Goal: Use online tool/utility: Use online tool/utility

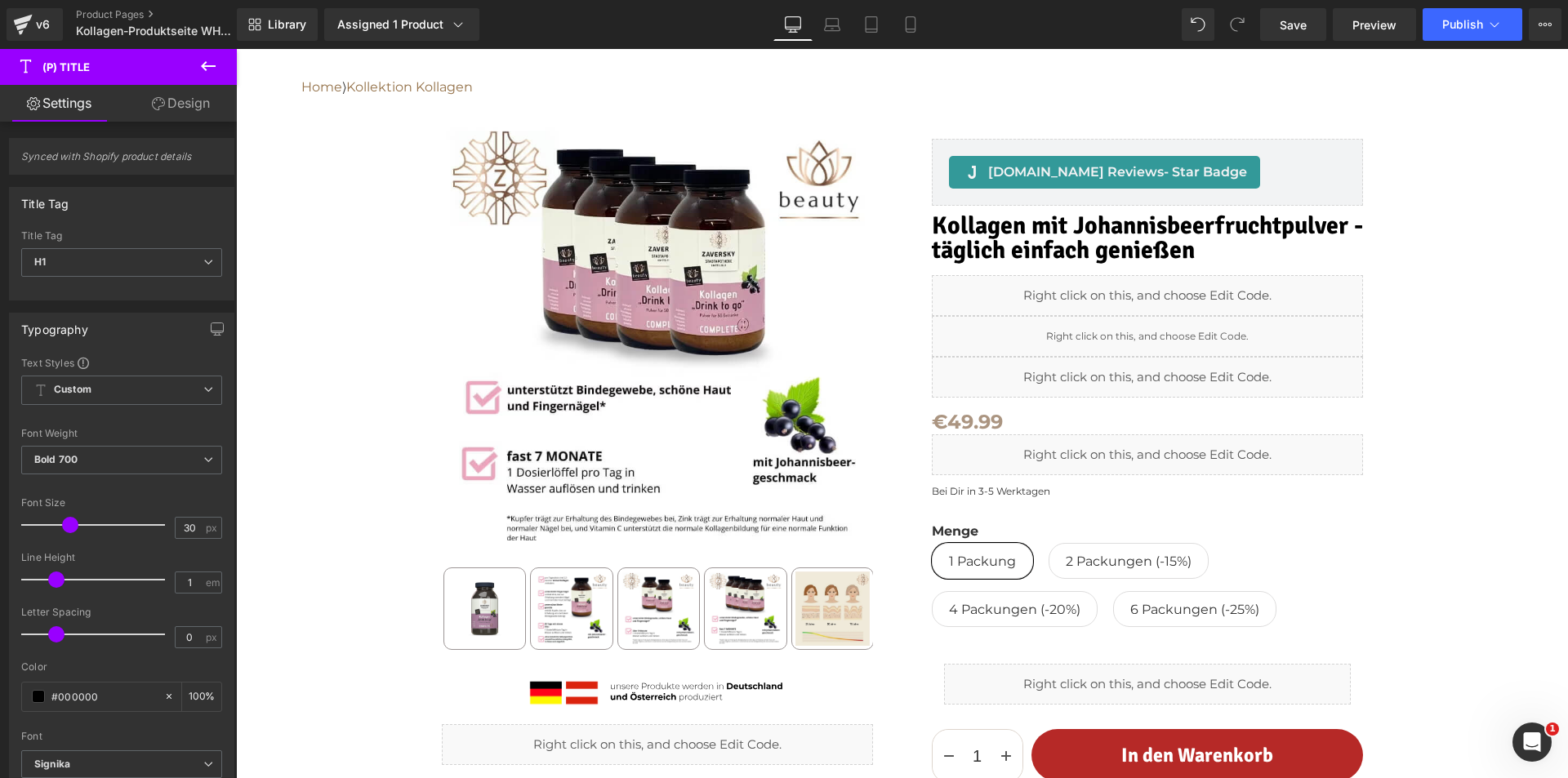
click at [1128, 298] on div "Liquid" at bounding box center [1147, 295] width 431 height 41
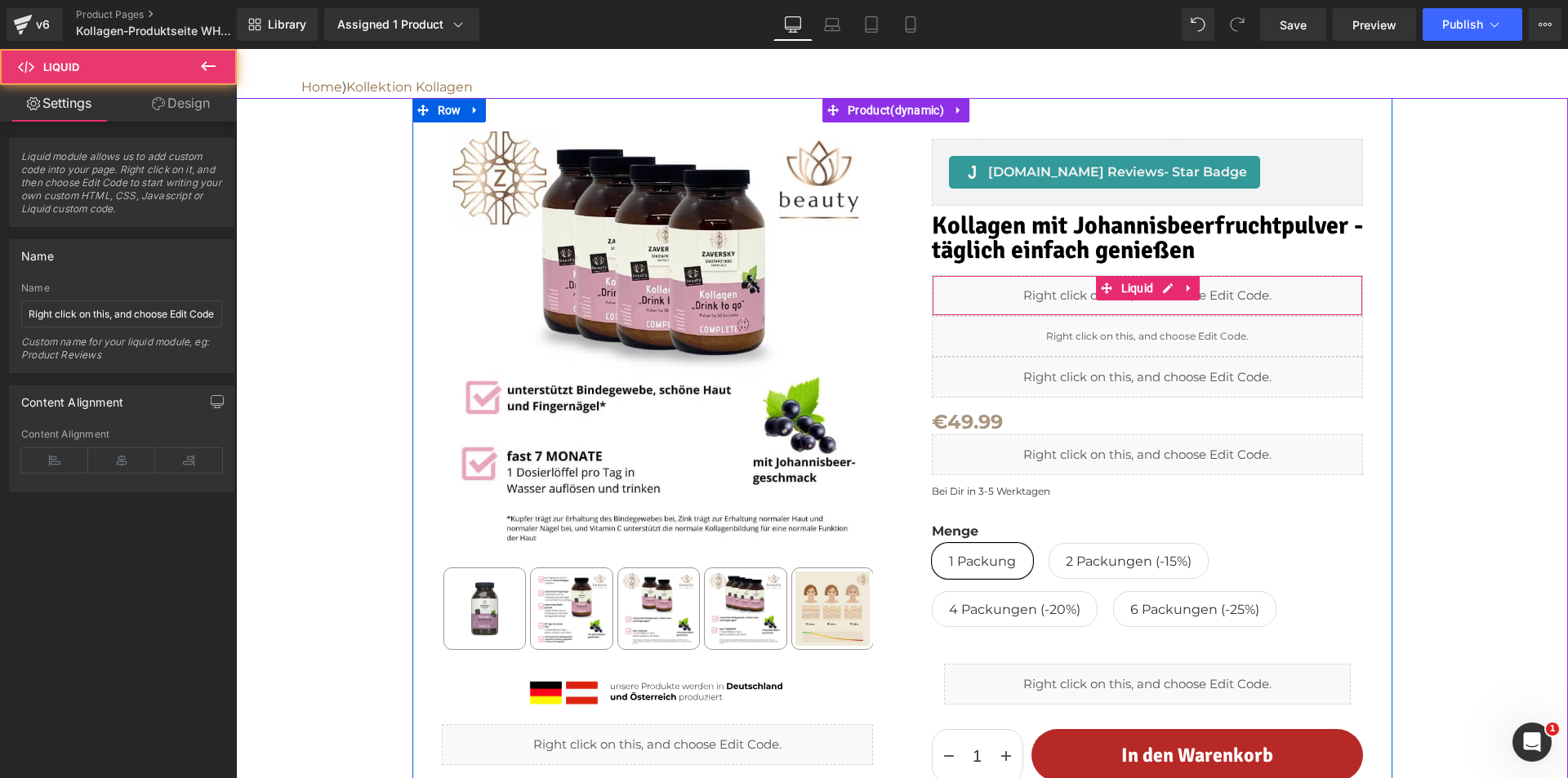
click at [1128, 298] on span "Liquid" at bounding box center [1137, 287] width 41 height 24
click at [1162, 288] on div "Liquid" at bounding box center [1147, 295] width 431 height 41
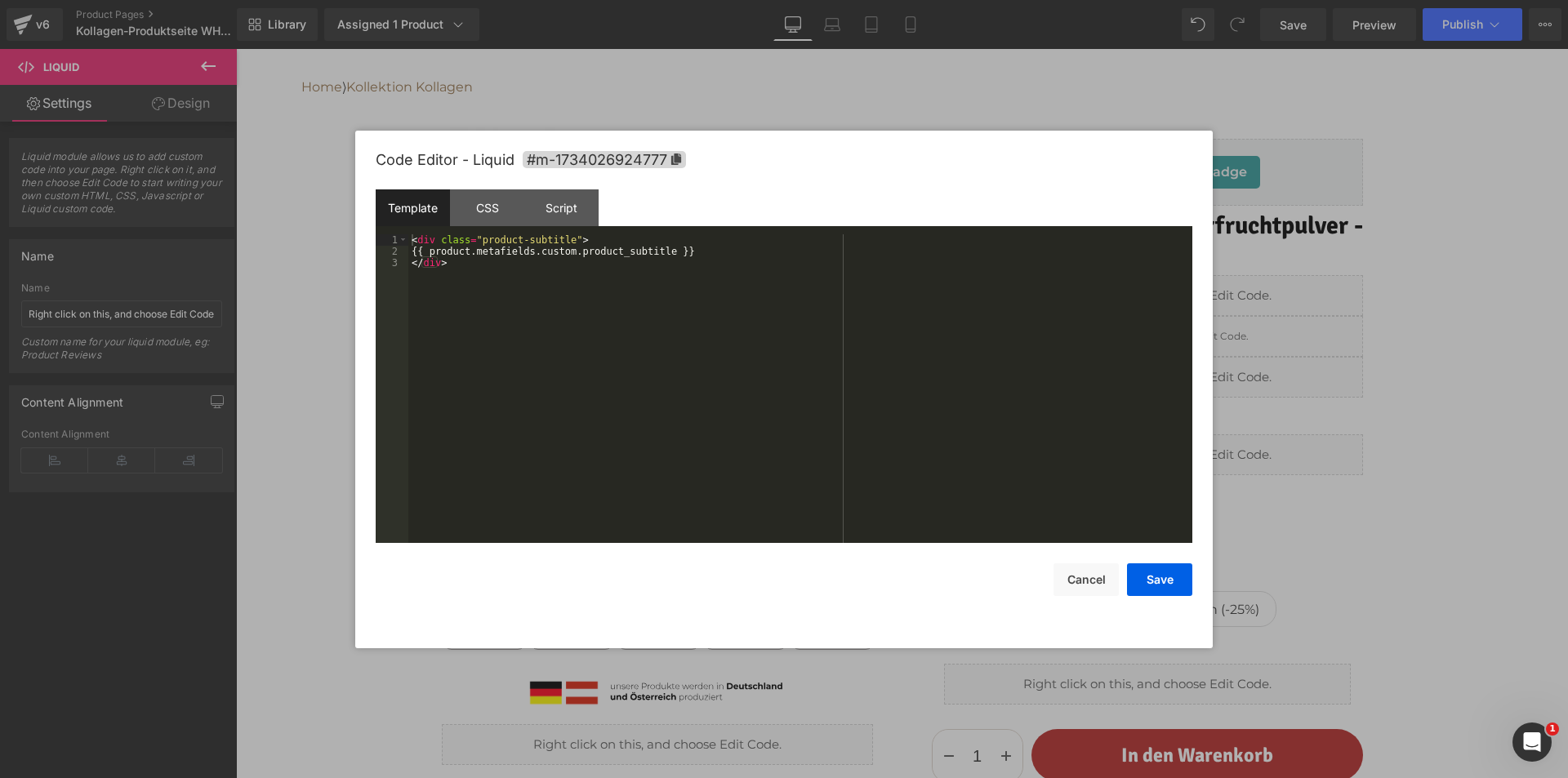
click at [693, 342] on div "< div class = "product-subtitle" > {{ product.metafields.custom.product_subtitl…" at bounding box center [800, 400] width 784 height 332
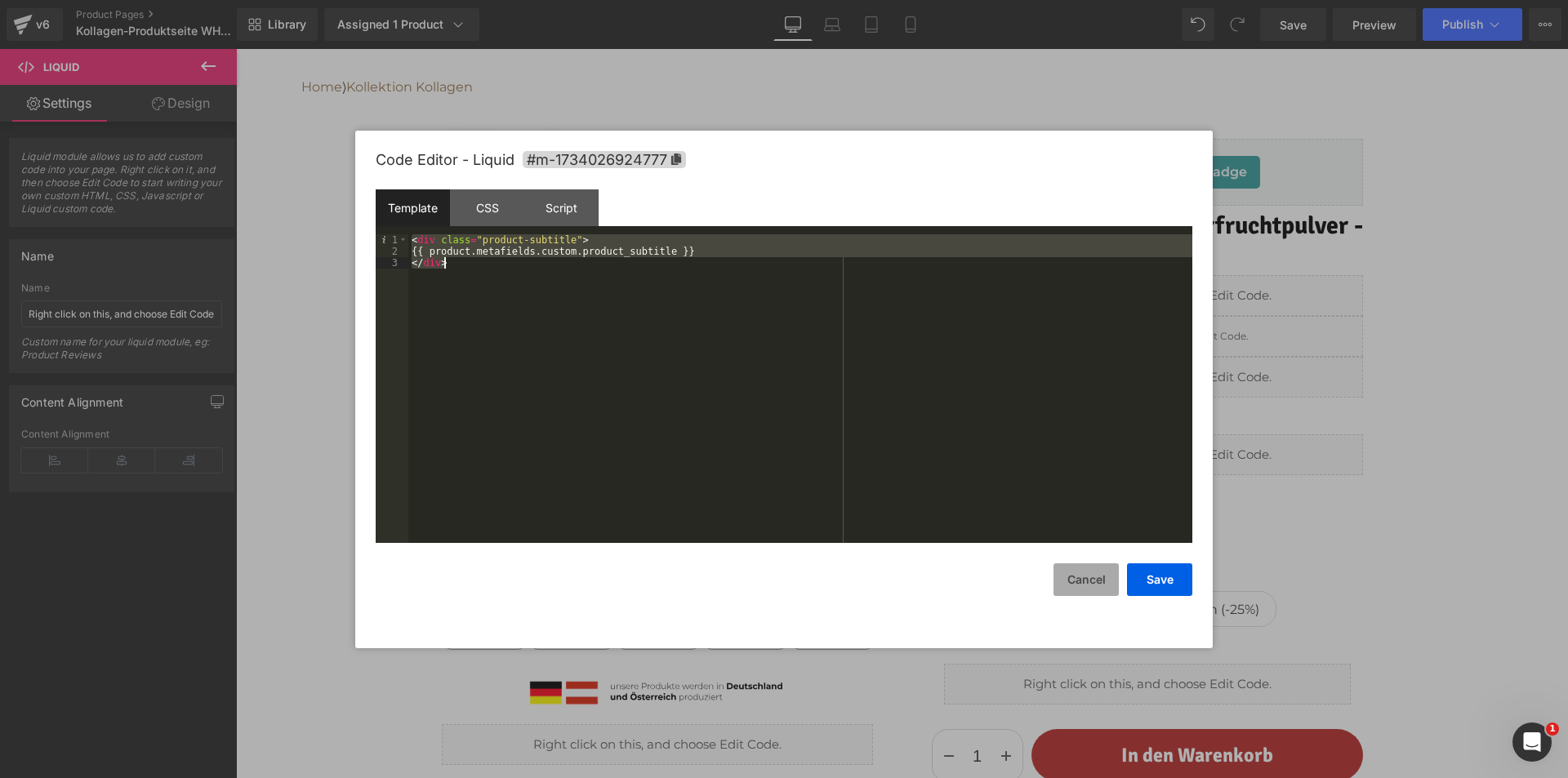
click at [1087, 571] on button "Cancel" at bounding box center [1086, 579] width 66 height 33
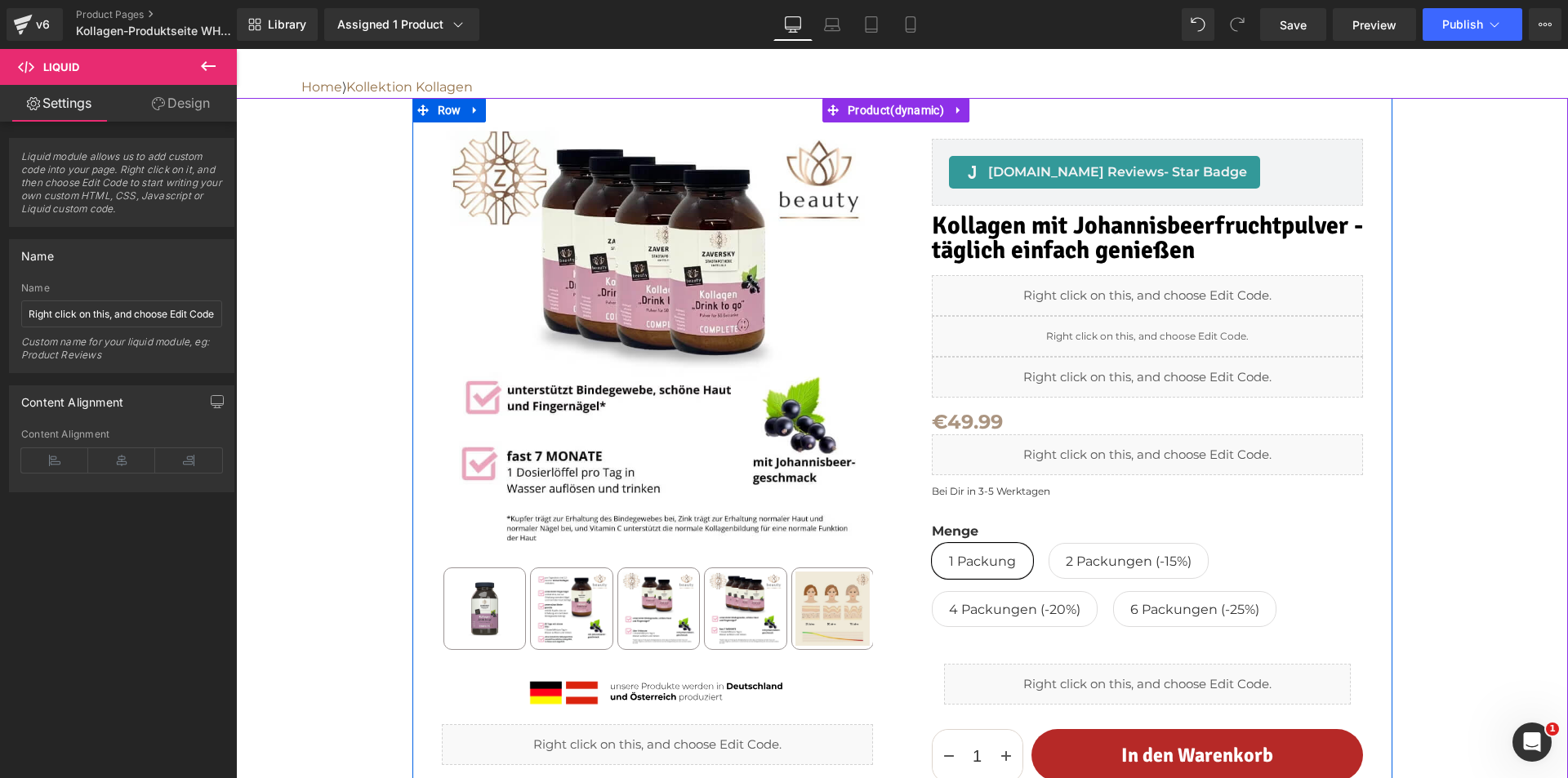
click at [1160, 332] on div "Liquid" at bounding box center [1147, 336] width 431 height 41
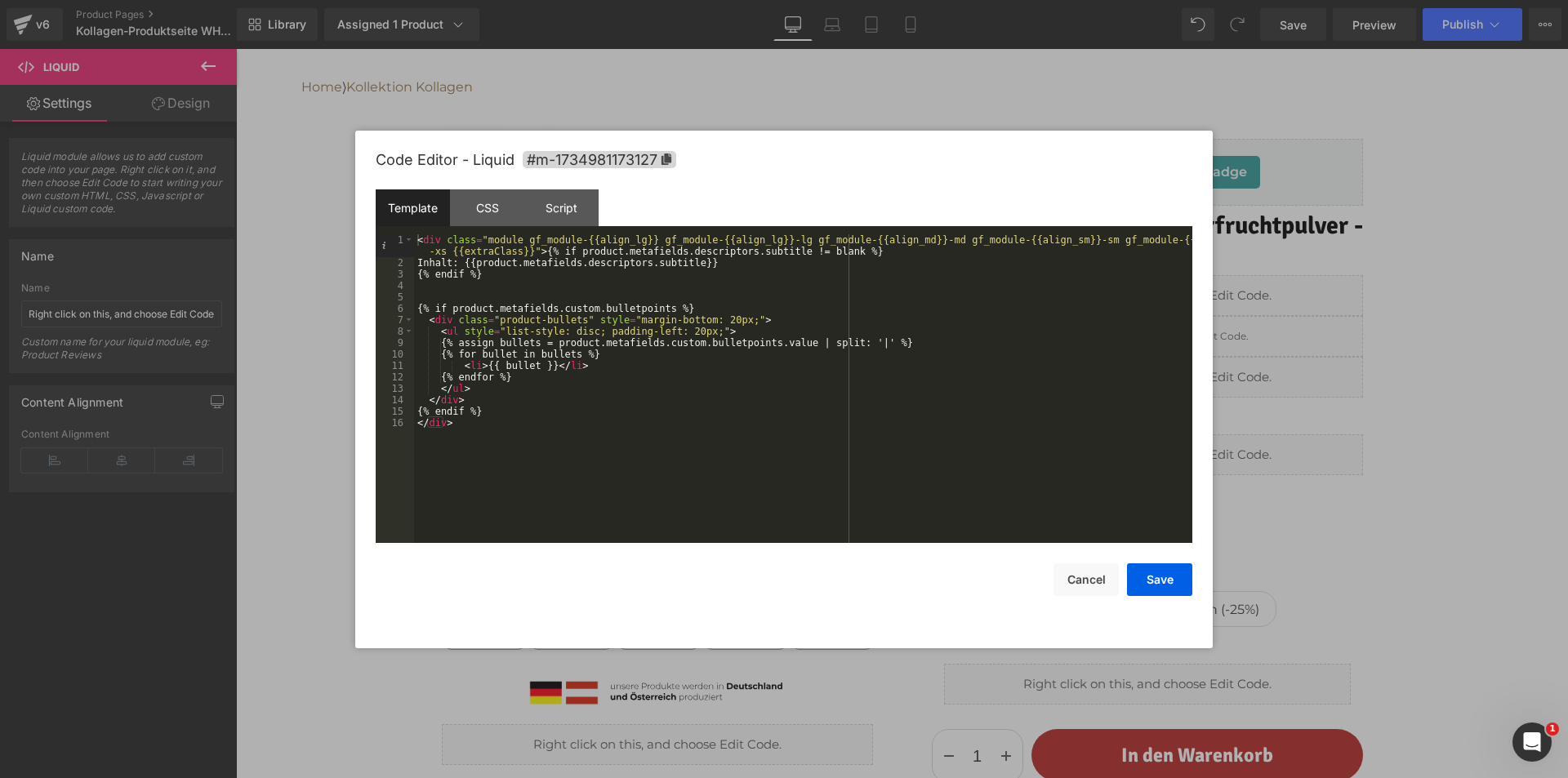
click at [614, 422] on div "< div class = "module gf_module-{{align_lg}} gf_module-{{align_lg}}-lg gf_modul…" at bounding box center [803, 406] width 778 height 343
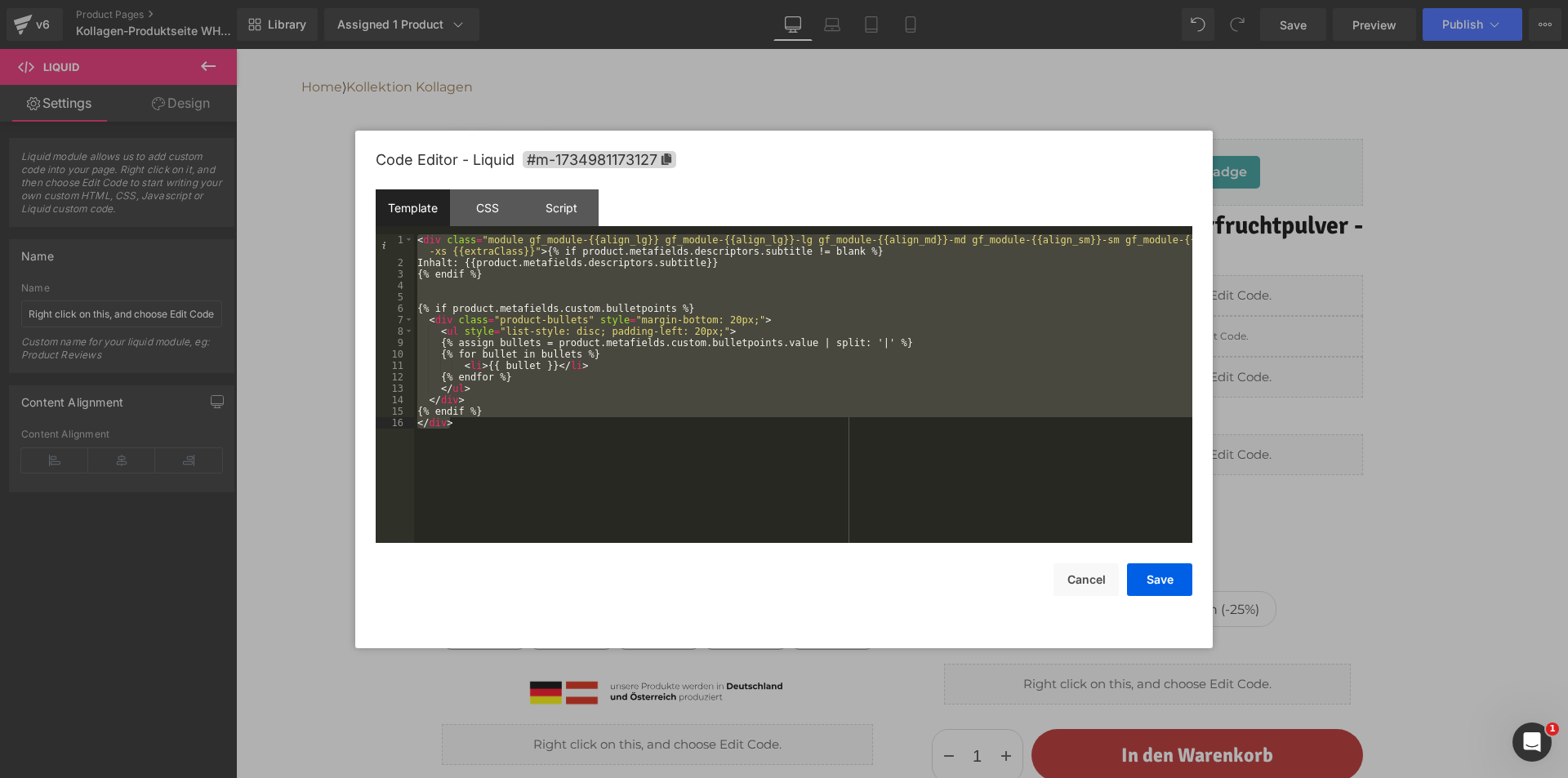
click at [798, 480] on div "< div class = "module gf_module-{{align_lg}} gf_module-{{align_lg}}-lg gf_modul…" at bounding box center [803, 388] width 778 height 308
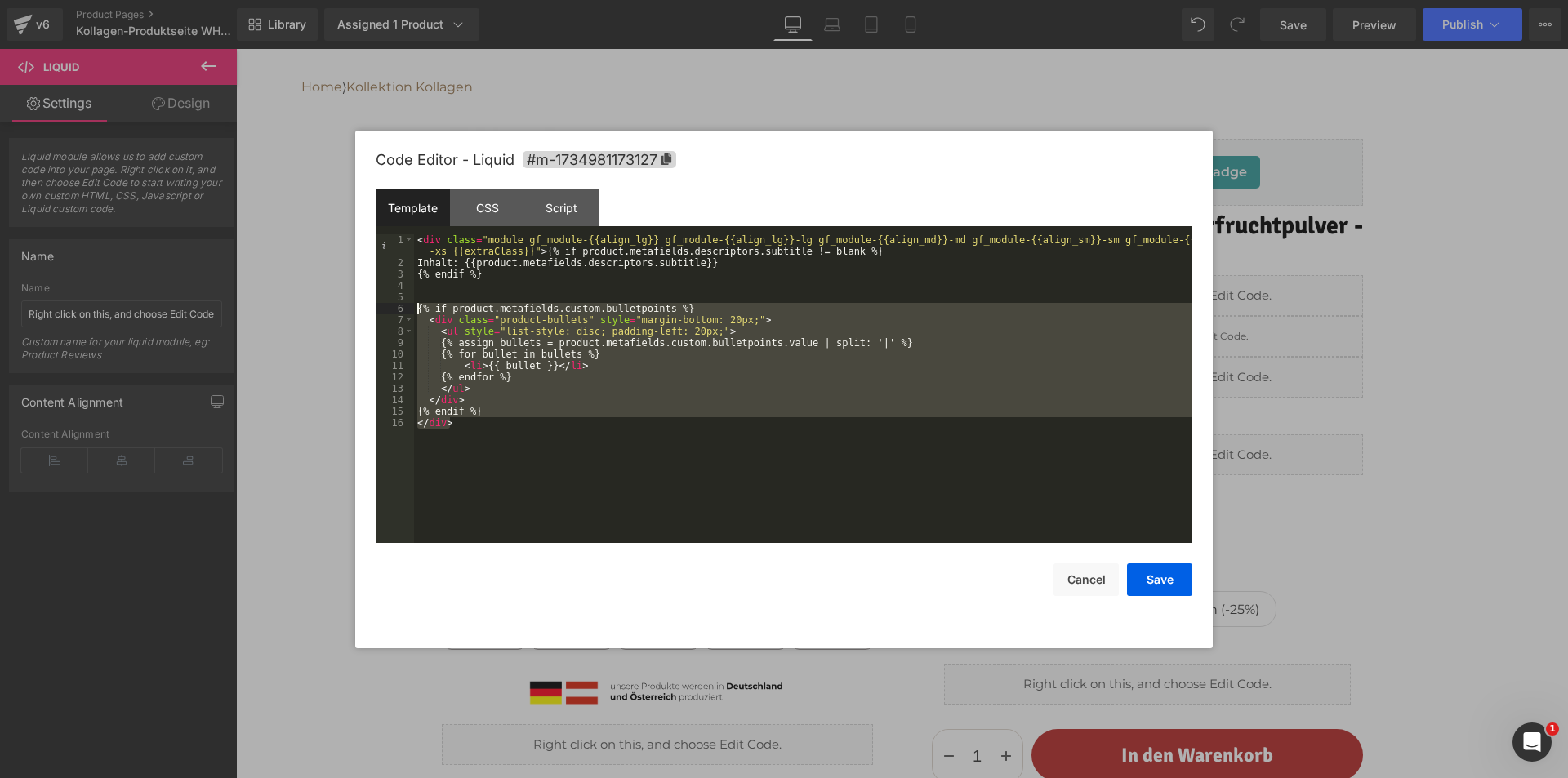
drag, startPoint x: 493, startPoint y: 439, endPoint x: 397, endPoint y: 307, distance: 163.2
click at [397, 307] on pre "1 2 3 4 5 6 7 8 9 10 11 12 13 14 15 16 < div class = "module gf_module-{{align_…" at bounding box center [784, 388] width 817 height 308
click at [674, 425] on div "< div class = "module gf_module-{{align_lg}} gf_module-{{align_lg}}-lg gf_modul…" at bounding box center [803, 388] width 778 height 308
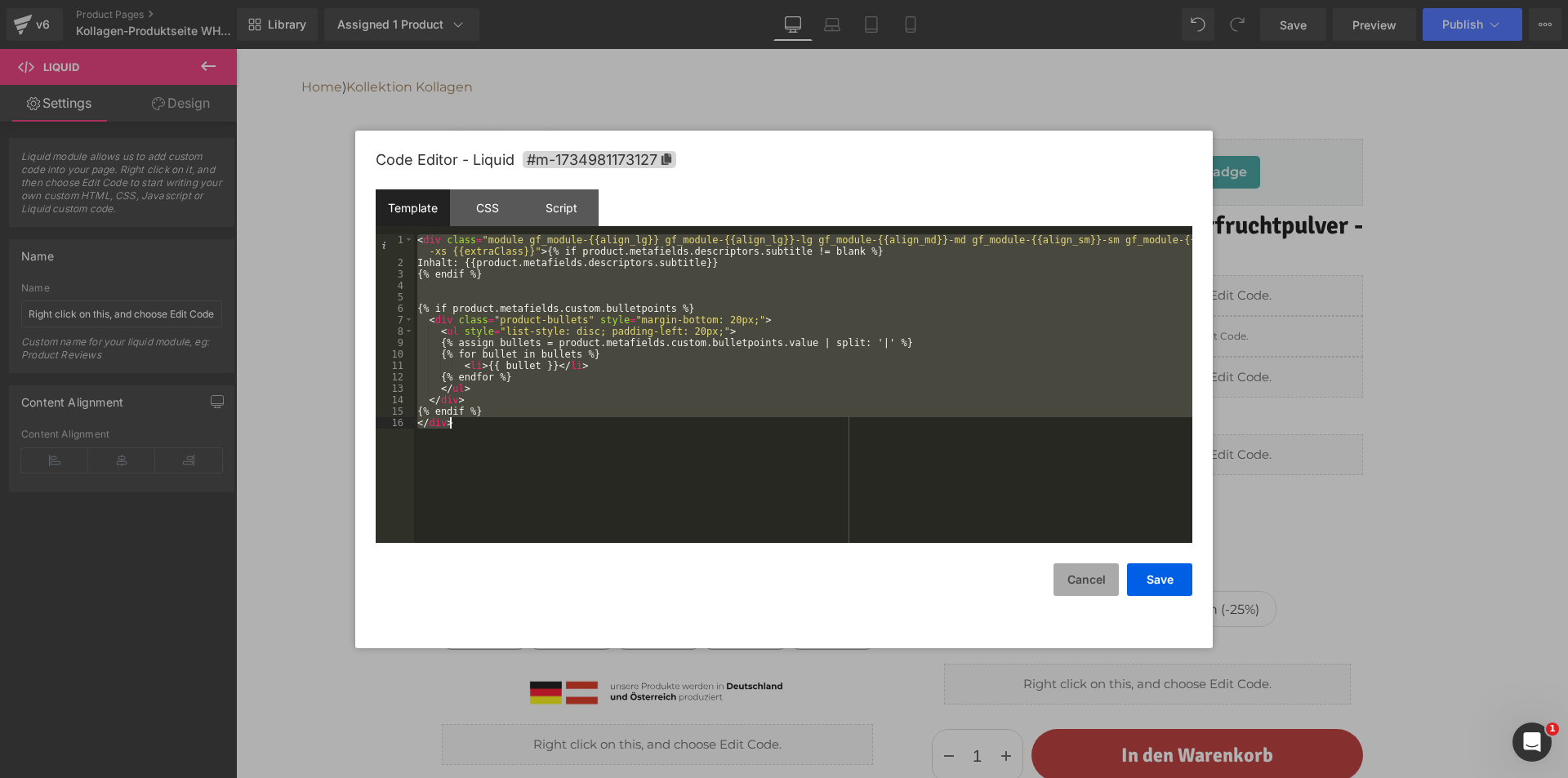
click at [1072, 583] on button "Cancel" at bounding box center [1086, 579] width 66 height 33
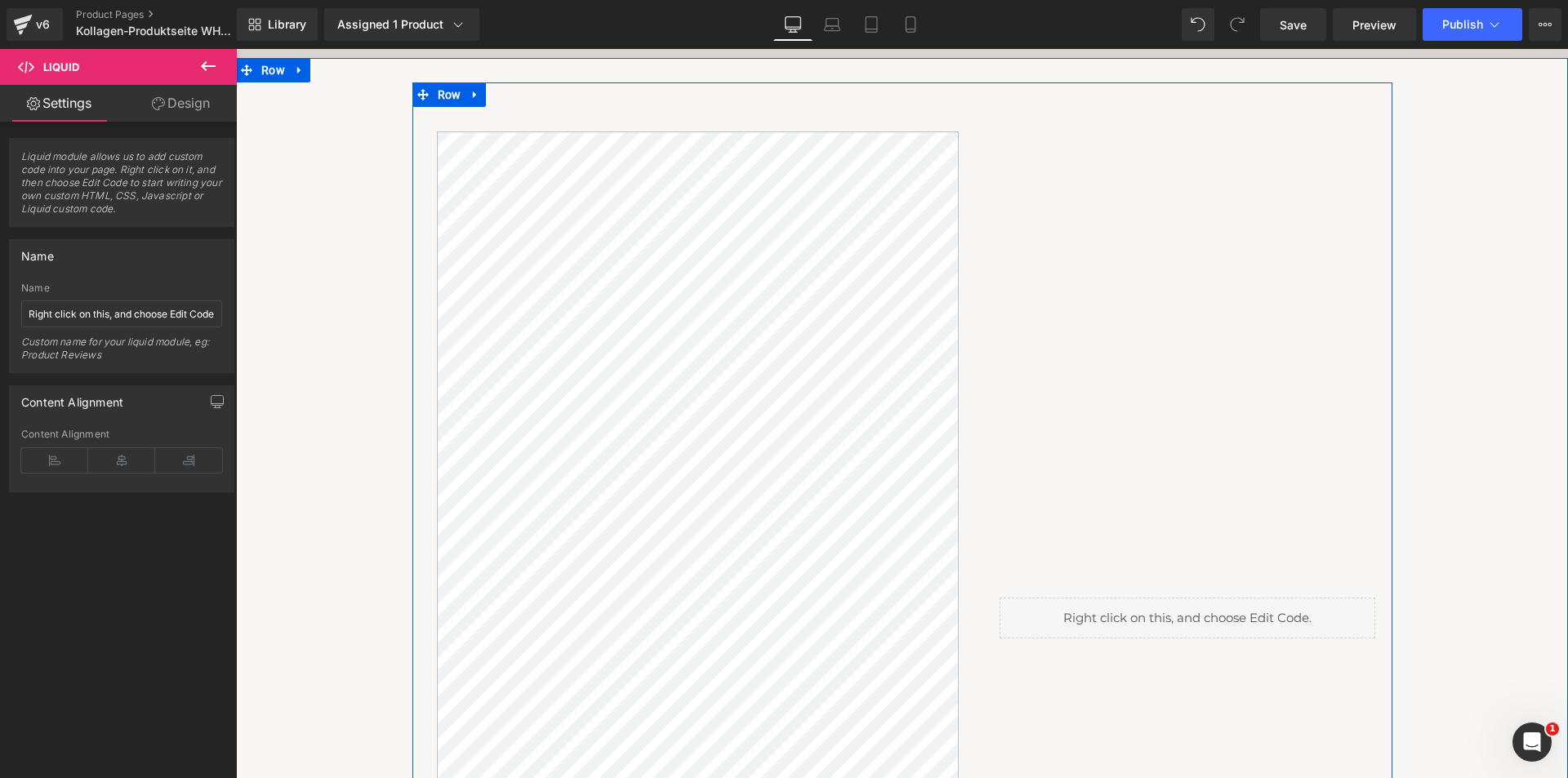
scroll to position [1715, 0]
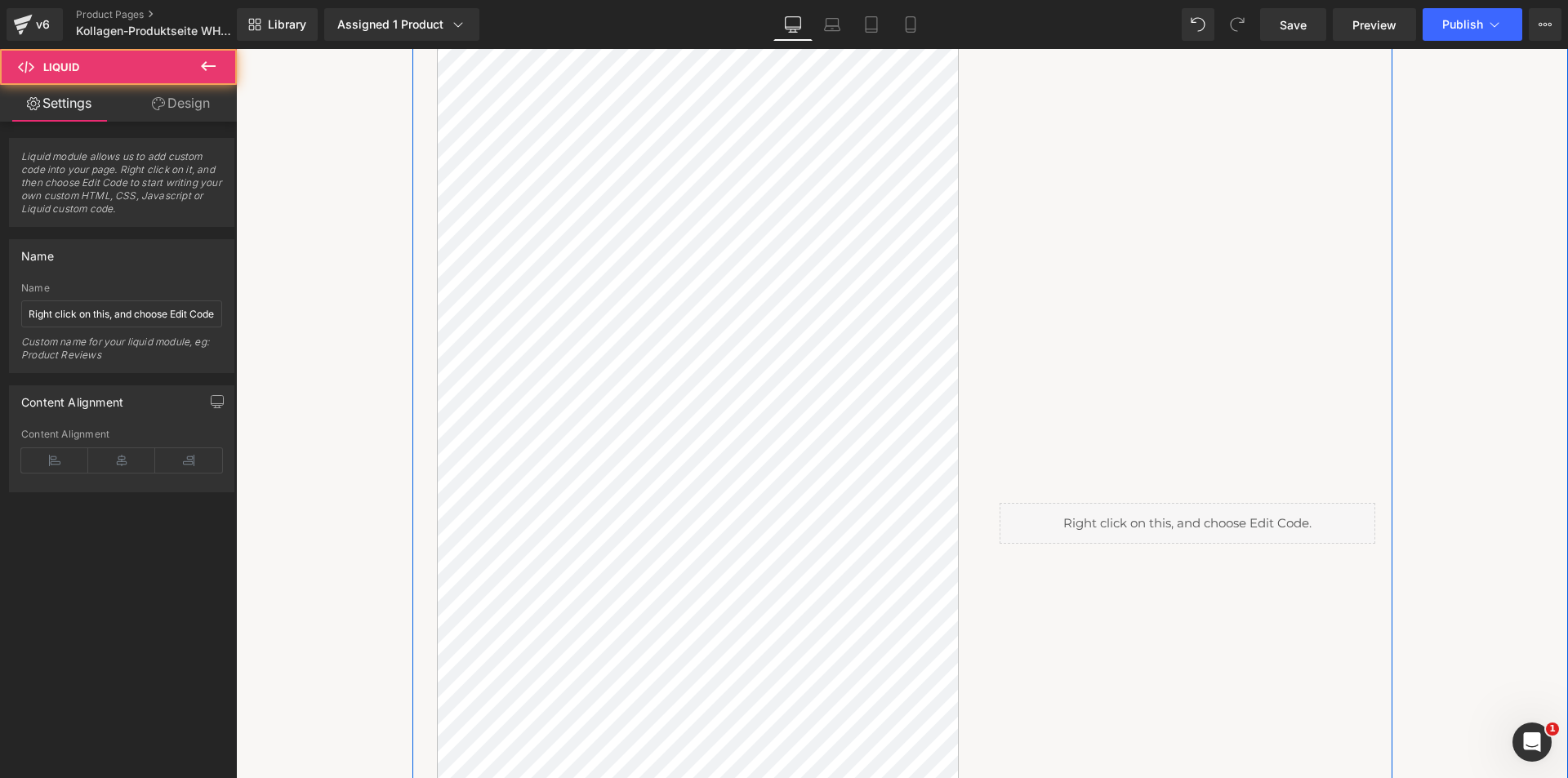
click at [1209, 532] on div "Liquid" at bounding box center [1187, 523] width 376 height 41
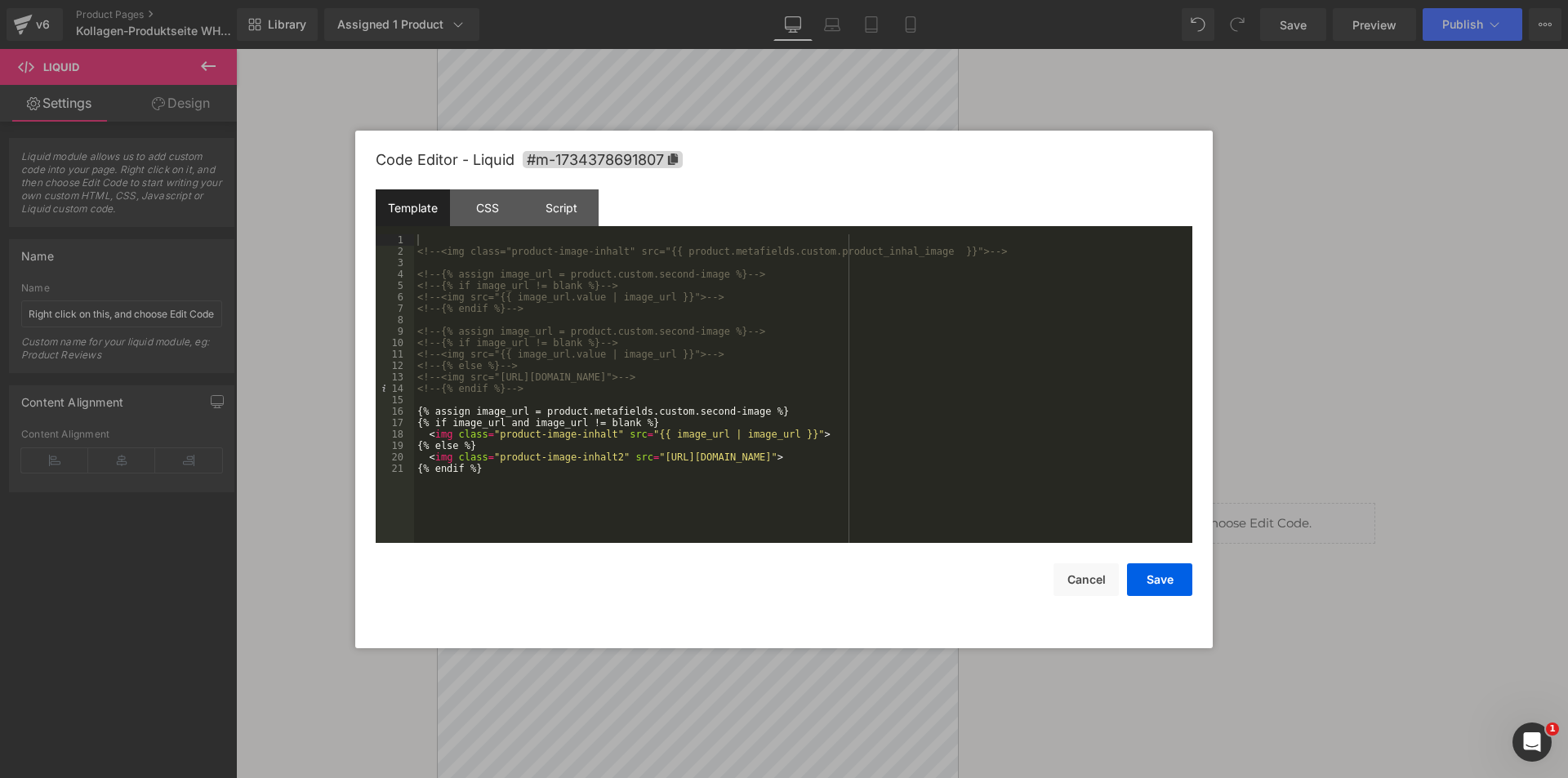
click at [916, 514] on div "<!-- <img class="product-image-inhalt" src="{{ product.metafields.custom.produc…" at bounding box center [803, 400] width 778 height 332
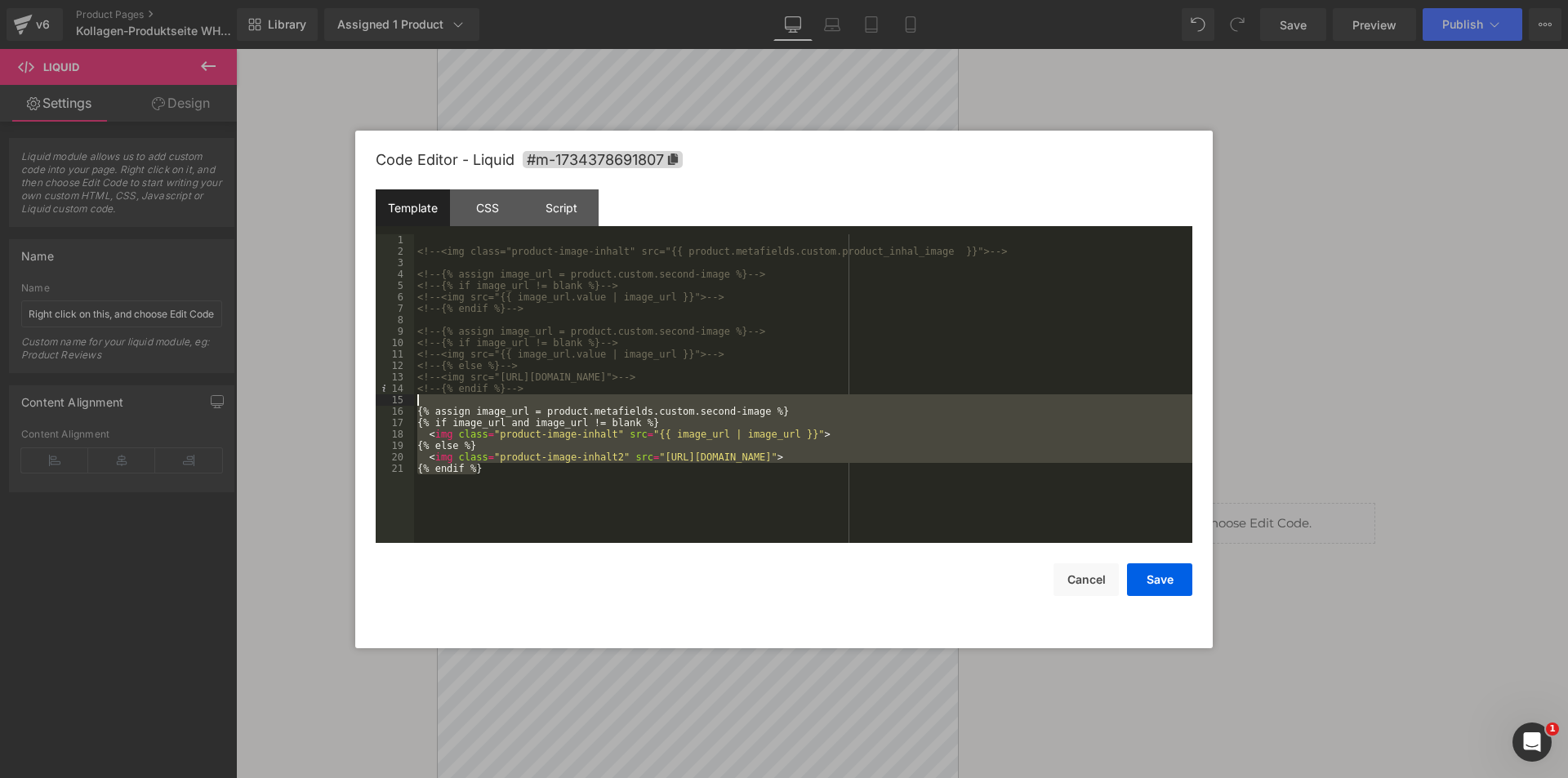
drag, startPoint x: 494, startPoint y: 476, endPoint x: 397, endPoint y: 403, distance: 121.4
click at [397, 403] on pre "1 2 3 4 5 6 7 8 9 10 11 12 13 14 15 16 17 18 19 20 21 <!-- <img class="product-…" at bounding box center [784, 388] width 817 height 308
click at [433, 445] on div "<!-- <img class="product-image-inhalt" src="{{ product.metafields.custom.produc…" at bounding box center [803, 388] width 778 height 308
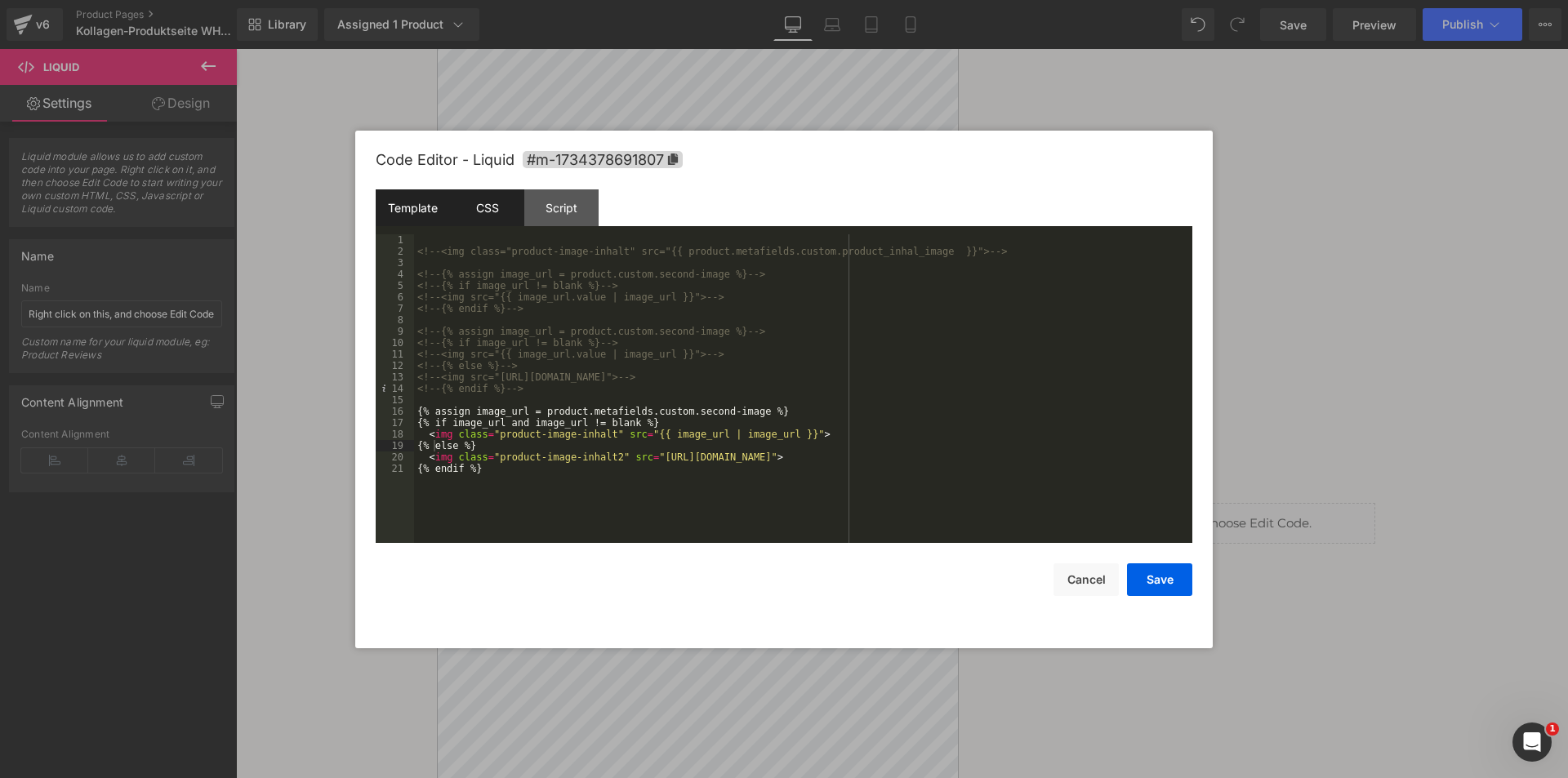
click at [480, 215] on div "CSS" at bounding box center [487, 208] width 74 height 37
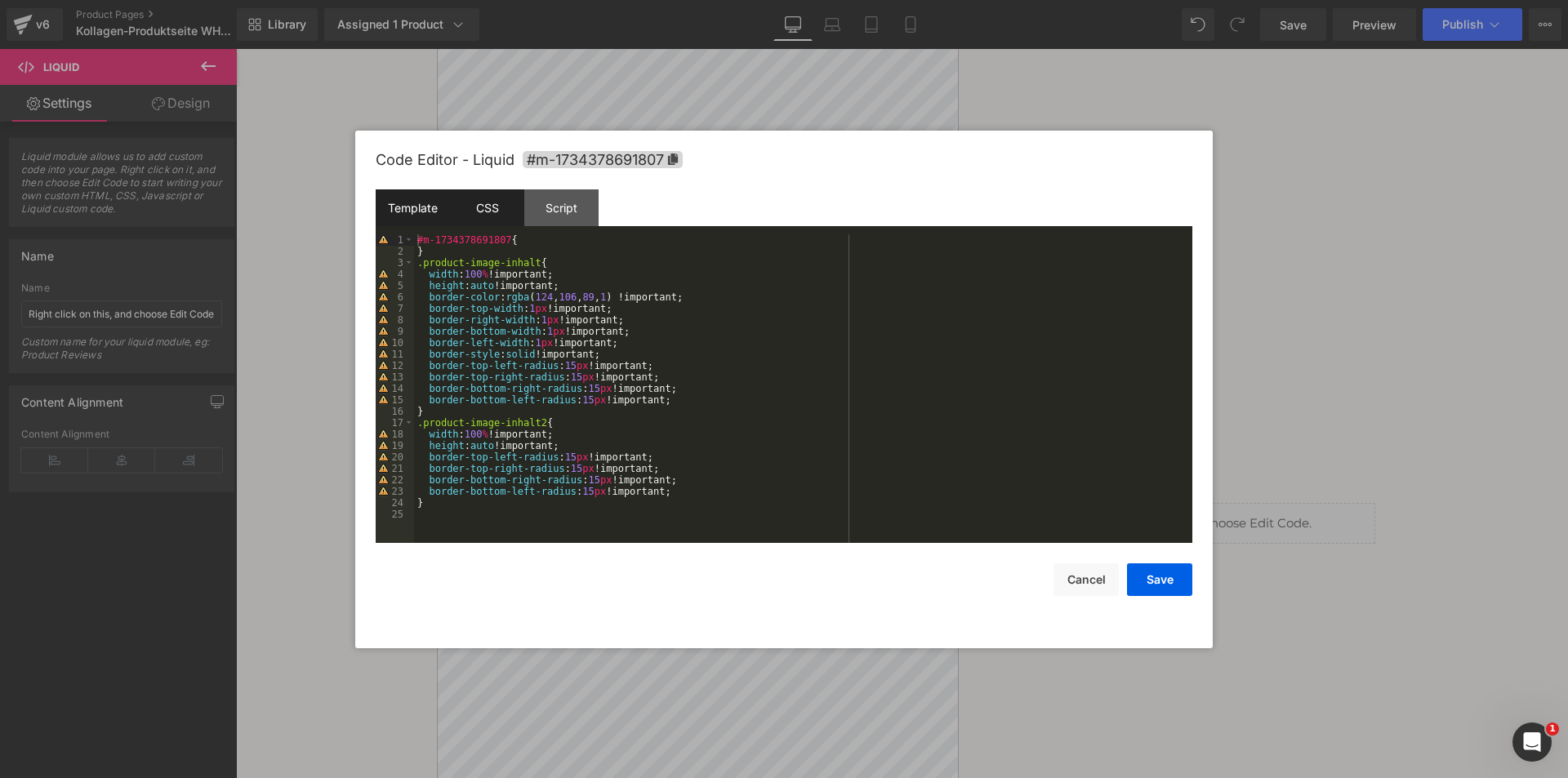
click at [403, 208] on div "Template" at bounding box center [413, 208] width 74 height 37
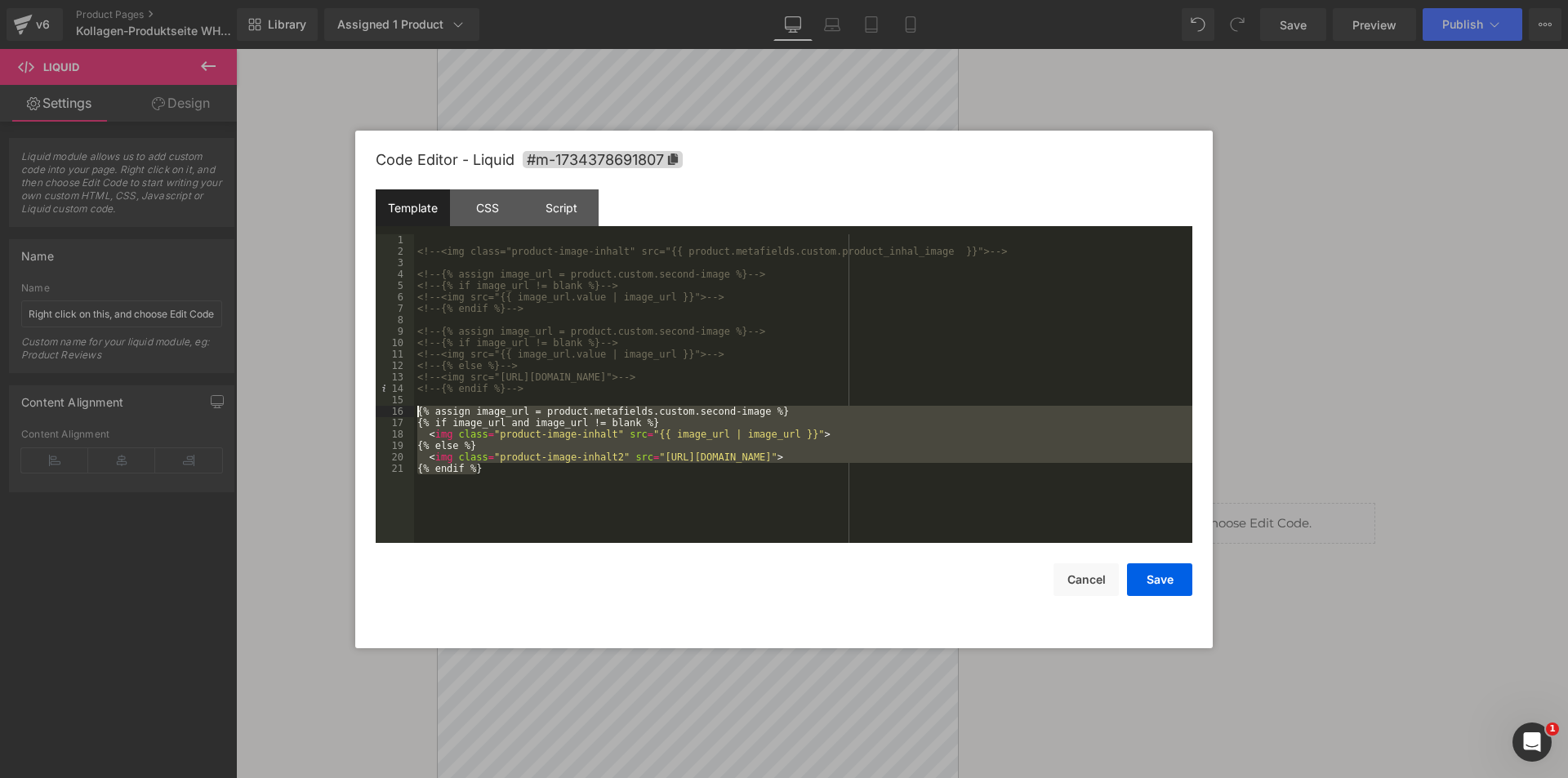
drag, startPoint x: 499, startPoint y: 477, endPoint x: 411, endPoint y: 413, distance: 108.8
click at [411, 413] on pre "1 2 3 4 5 6 7 8 9 10 11 12 13 14 15 16 17 18 19 20 21 <!-- <img class="product-…" at bounding box center [784, 388] width 817 height 308
click at [1086, 578] on button "Cancel" at bounding box center [1086, 579] width 66 height 33
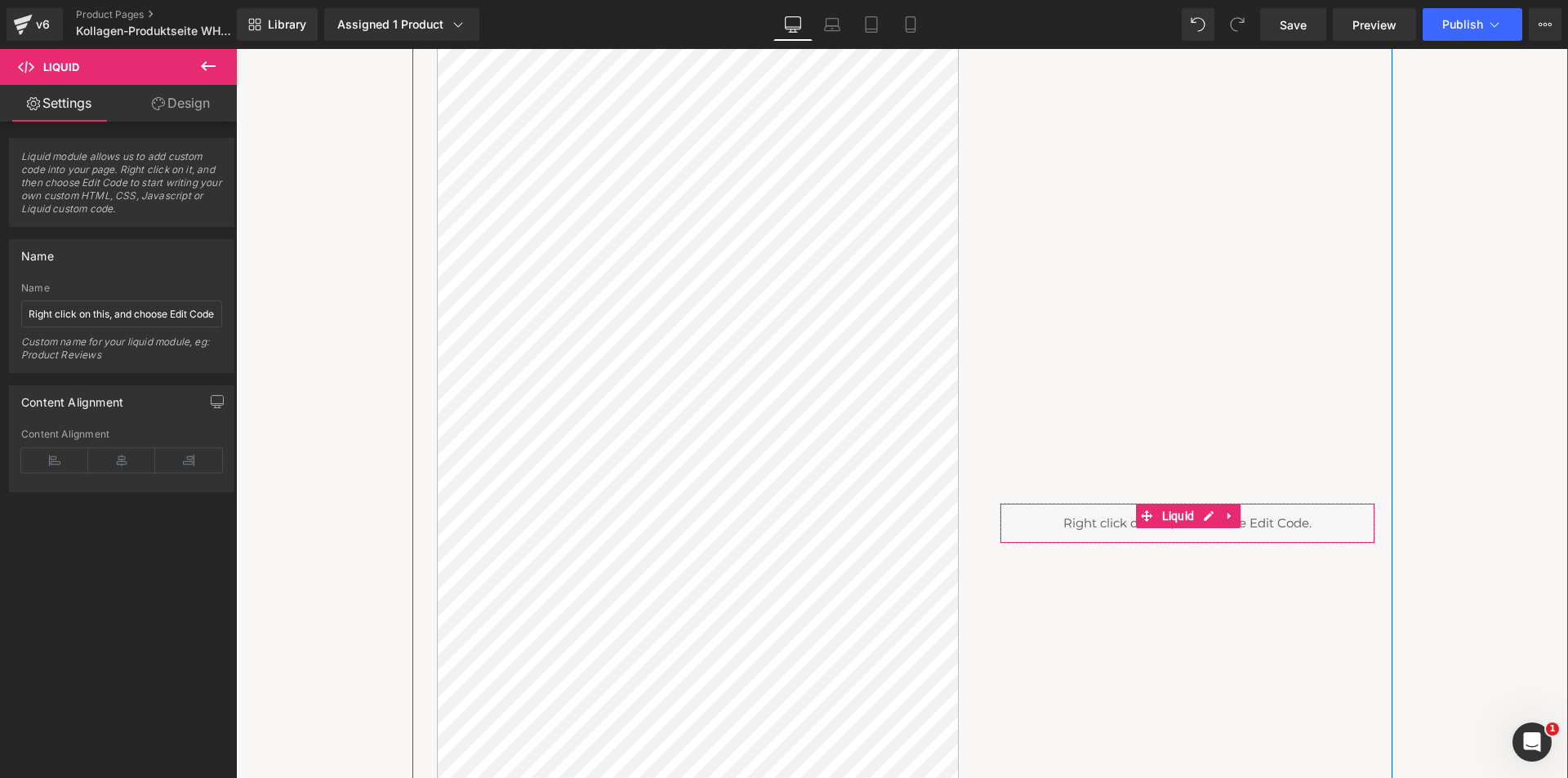
click at [1167, 541] on div "Liquid" at bounding box center [1187, 523] width 376 height 41
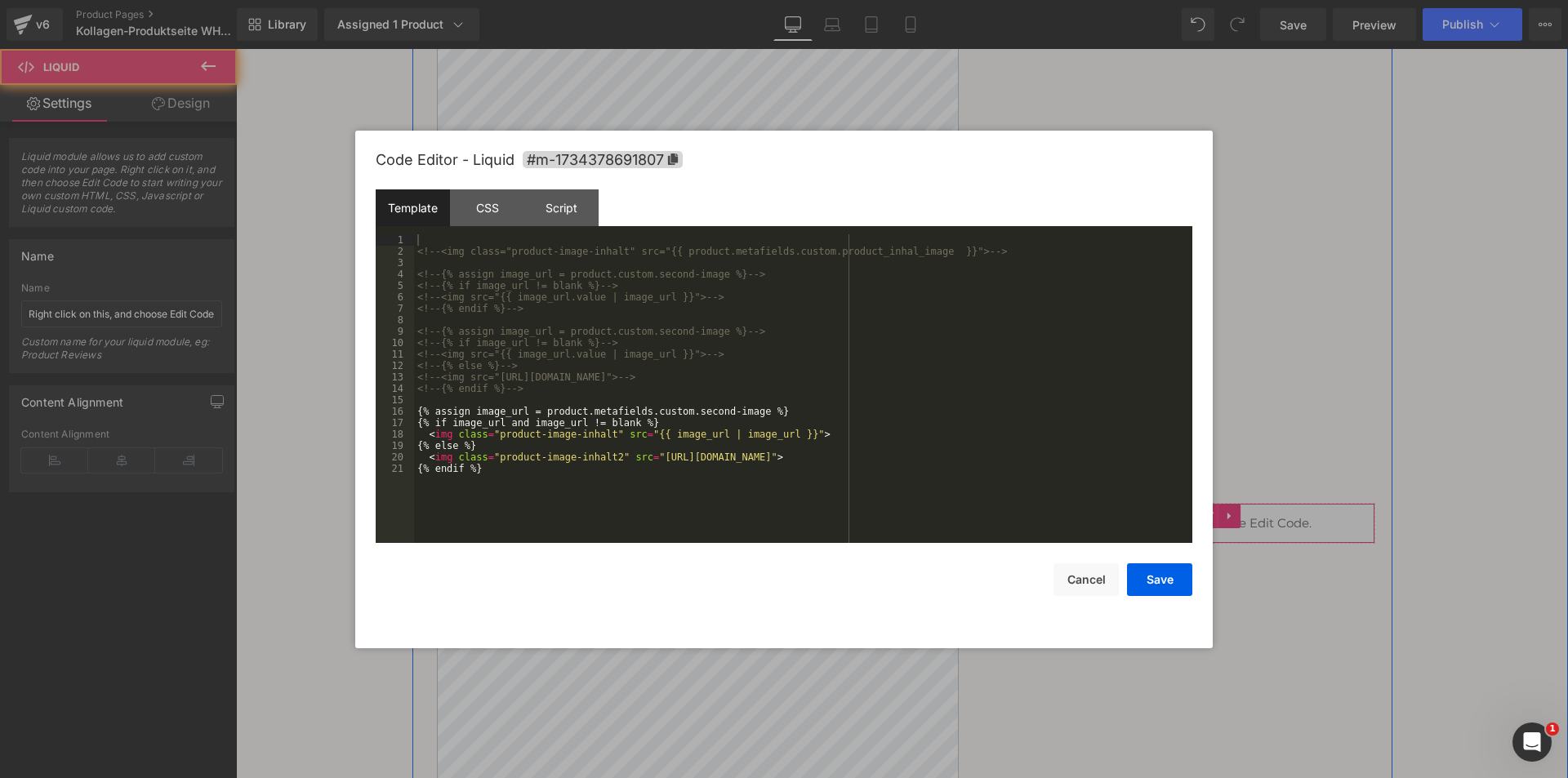
click at [1197, 524] on div "Liquid" at bounding box center [1187, 523] width 376 height 41
drag, startPoint x: 577, startPoint y: 213, endPoint x: 549, endPoint y: 208, distance: 28.4
click at [577, 214] on div "Script" at bounding box center [561, 208] width 74 height 37
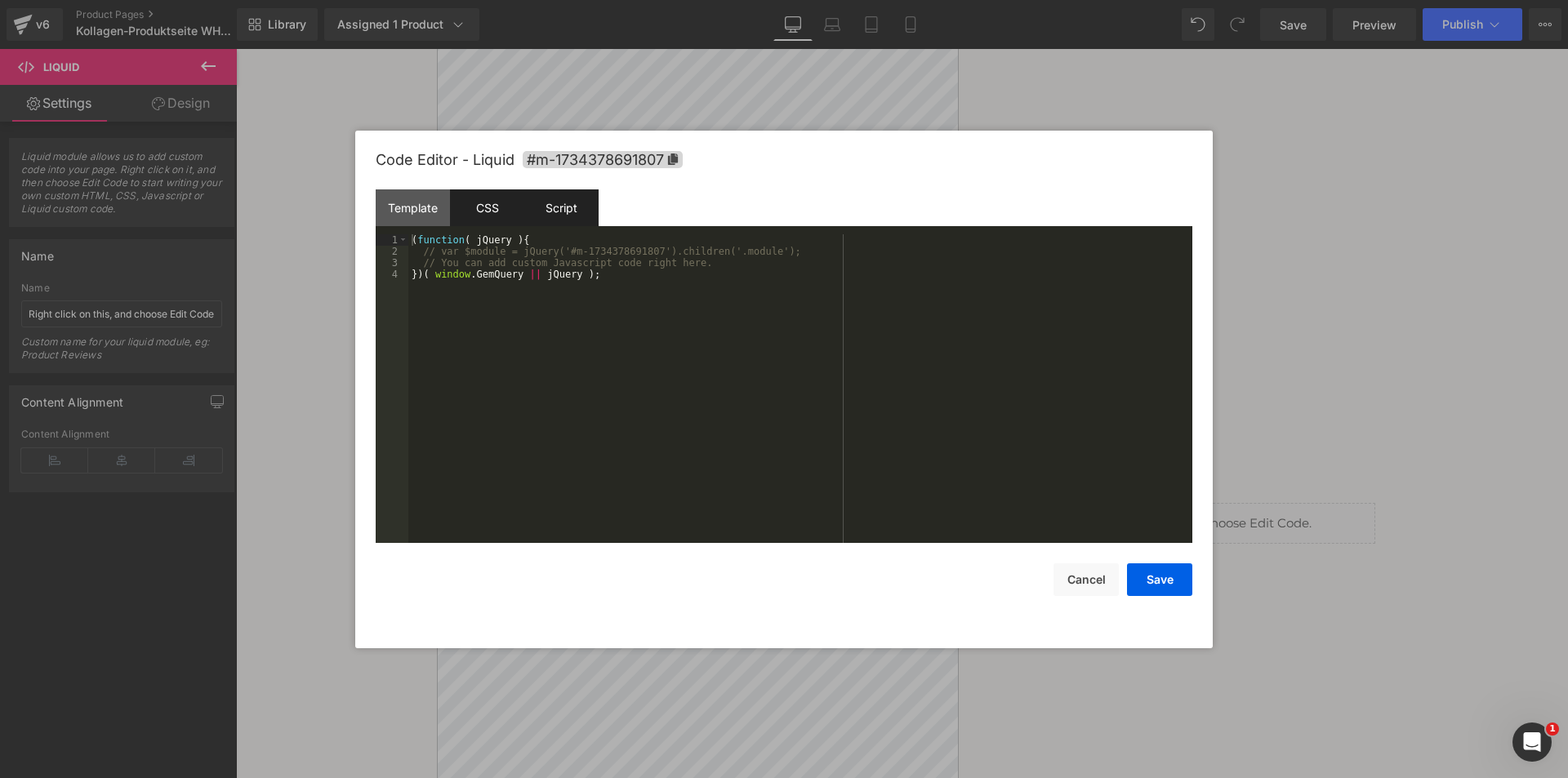
click at [476, 202] on div "CSS" at bounding box center [487, 208] width 74 height 37
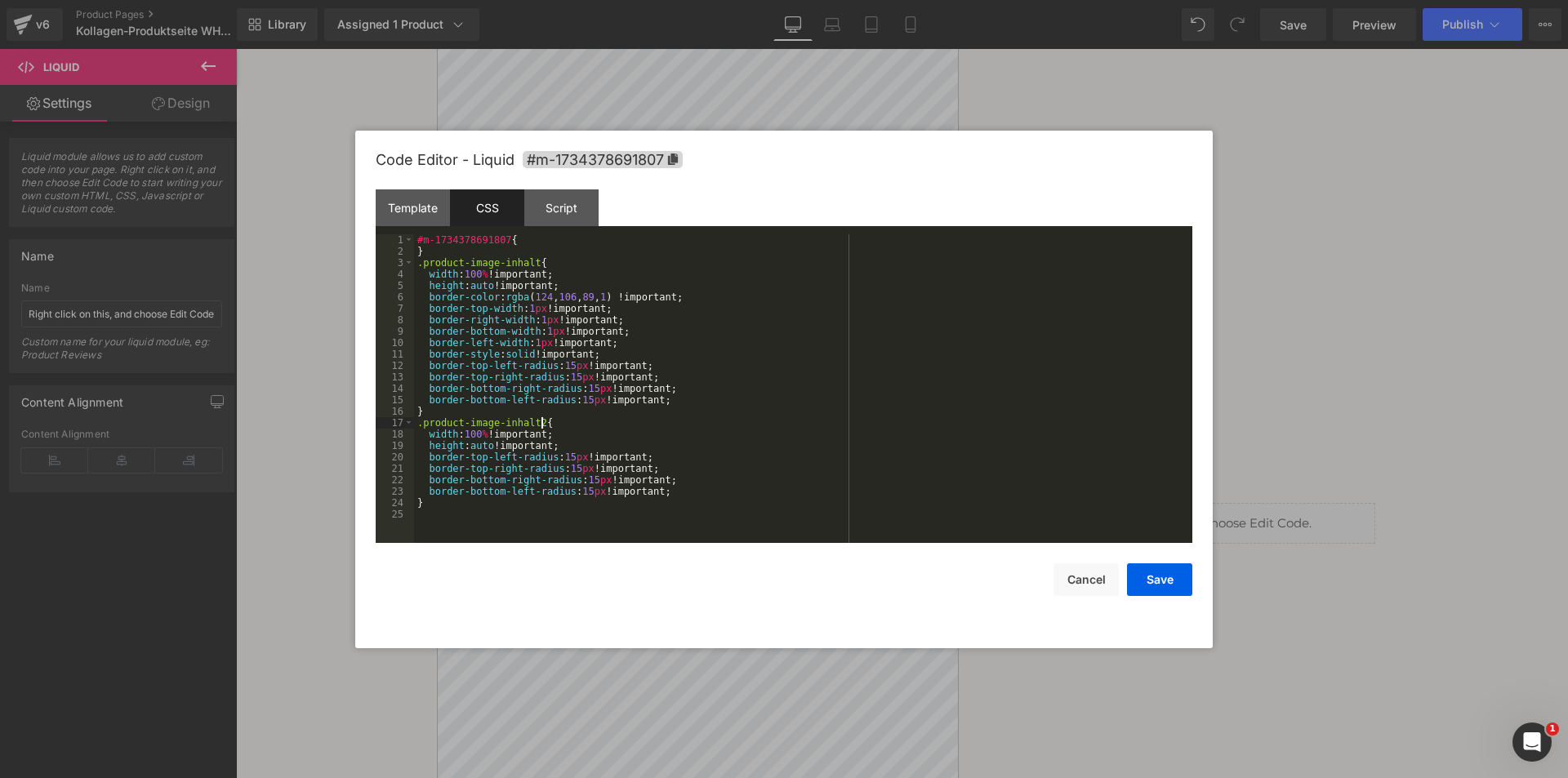
click at [594, 423] on div "#m-1734378691807 { } .product-image-inhalt { width : 100 % !important; height :…" at bounding box center [803, 400] width 778 height 332
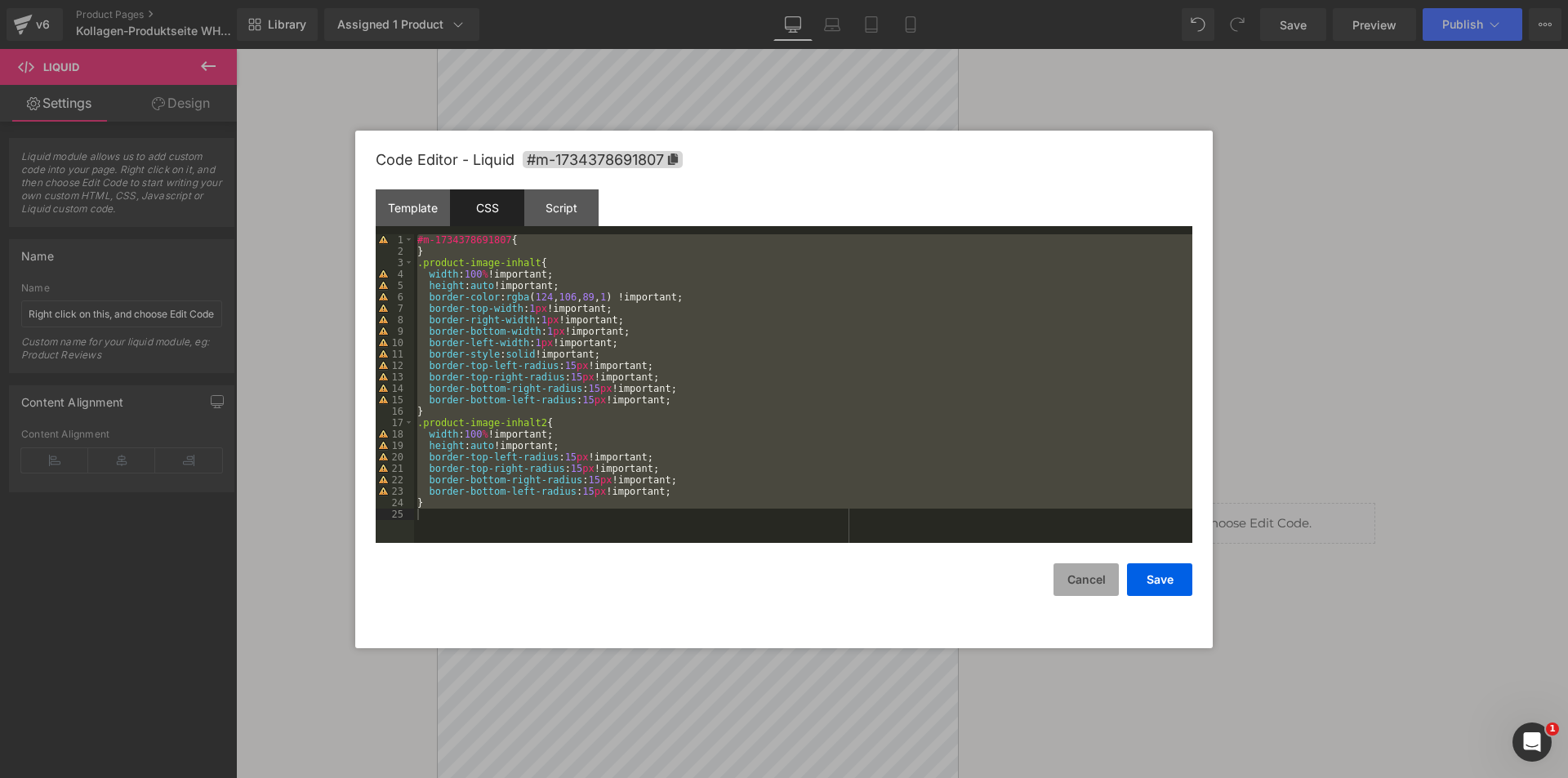
click at [1080, 574] on button "Cancel" at bounding box center [1086, 579] width 66 height 33
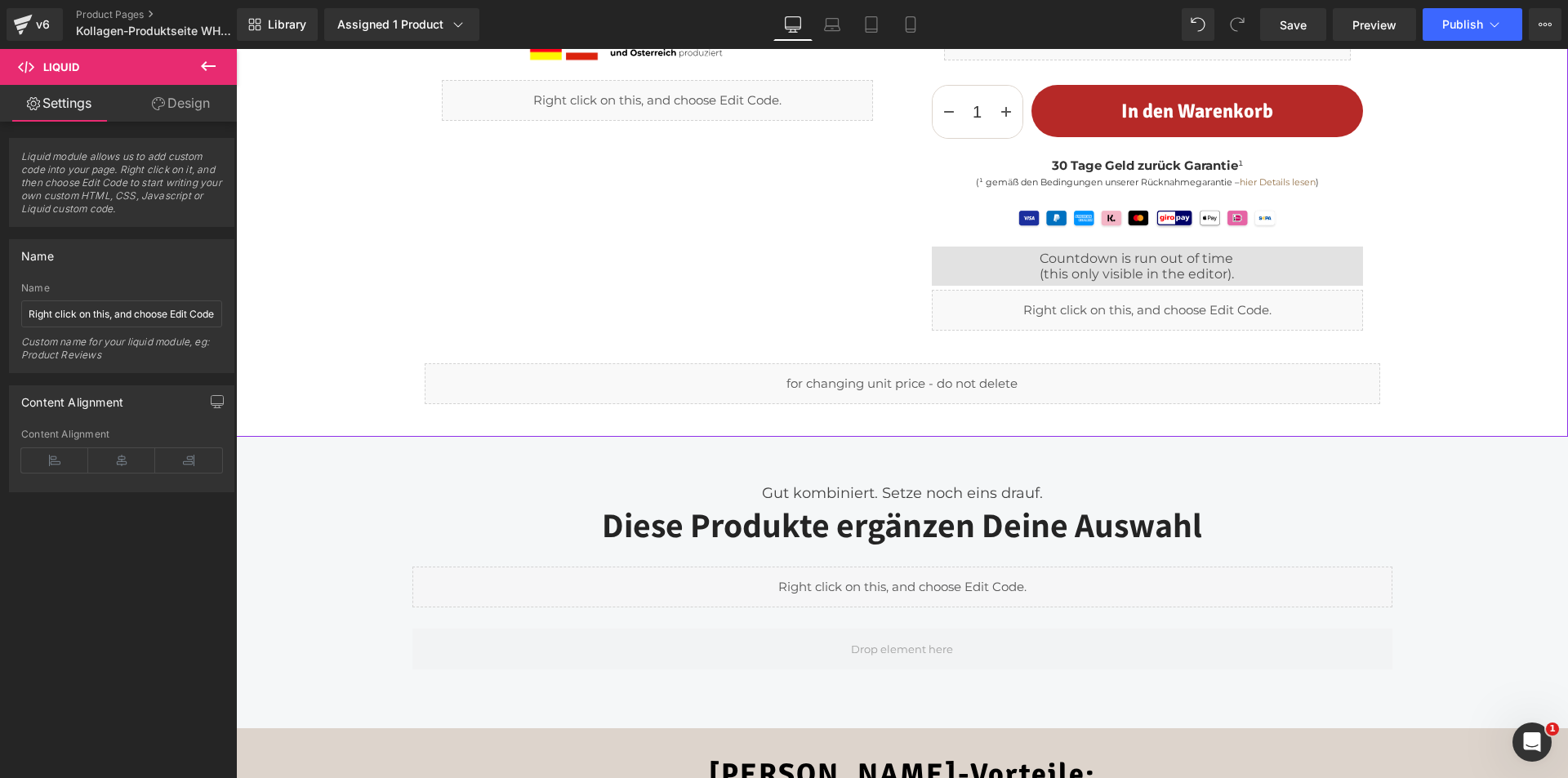
scroll to position [653, 0]
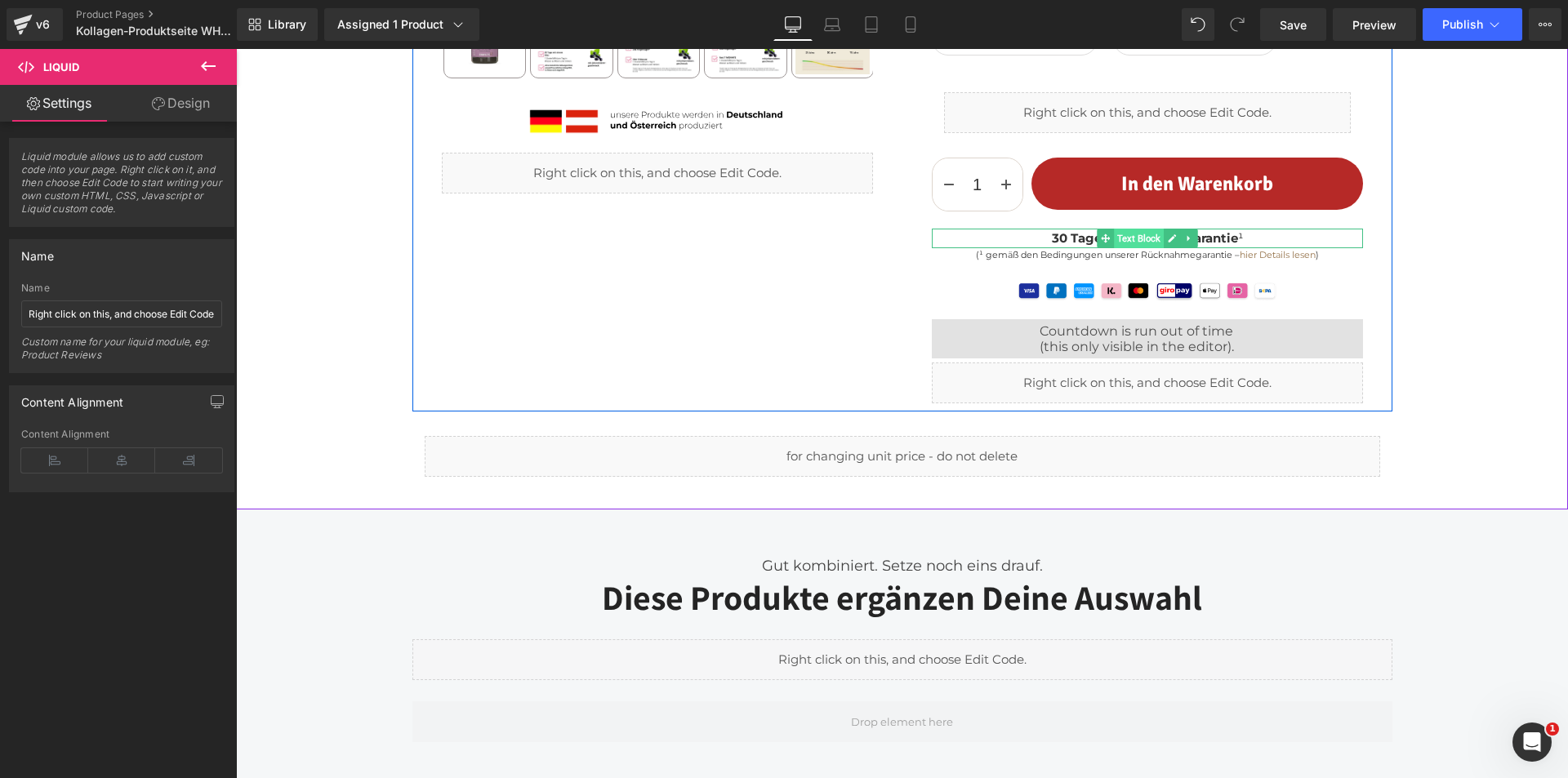
click at [1129, 237] on span "Text Block" at bounding box center [1138, 238] width 50 height 19
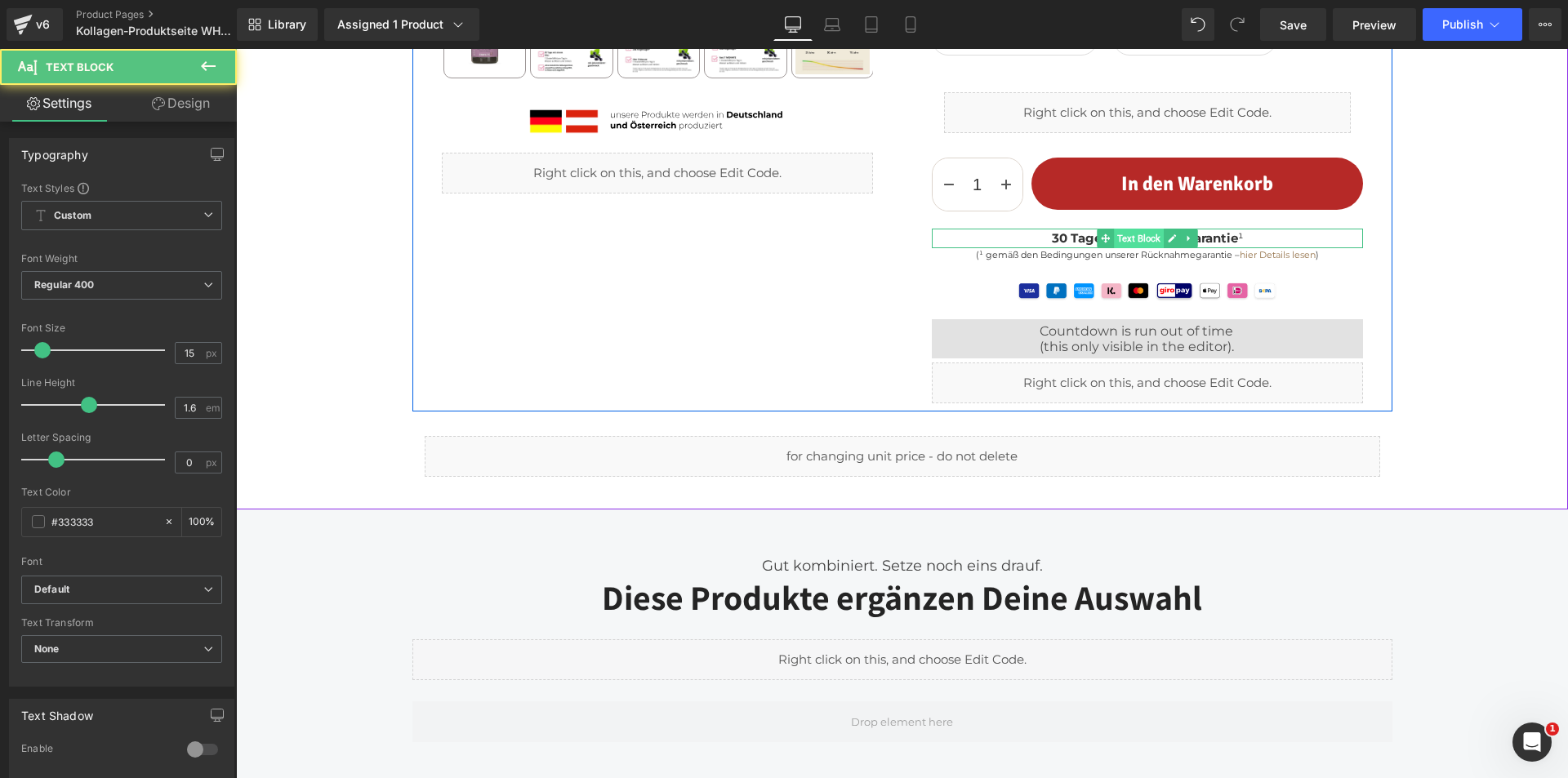
click at [1129, 237] on span "Text Block" at bounding box center [1138, 238] width 50 height 19
click at [1059, 234] on strong "30 Tage Geld zurück Garantie" at bounding box center [1145, 238] width 187 height 15
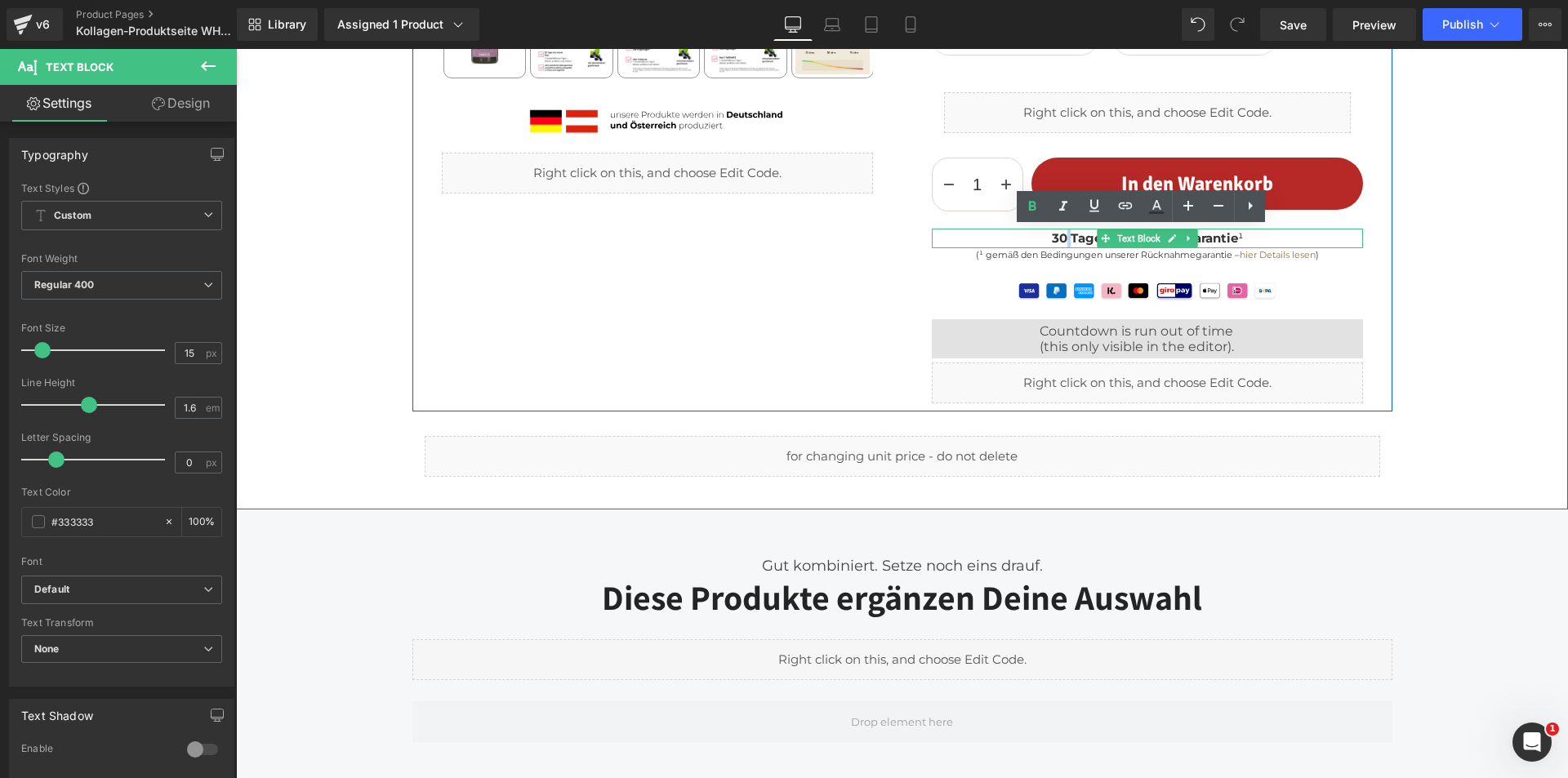
click at [1059, 234] on strong "30 Tage Geld zurück Garantie" at bounding box center [1145, 238] width 187 height 15
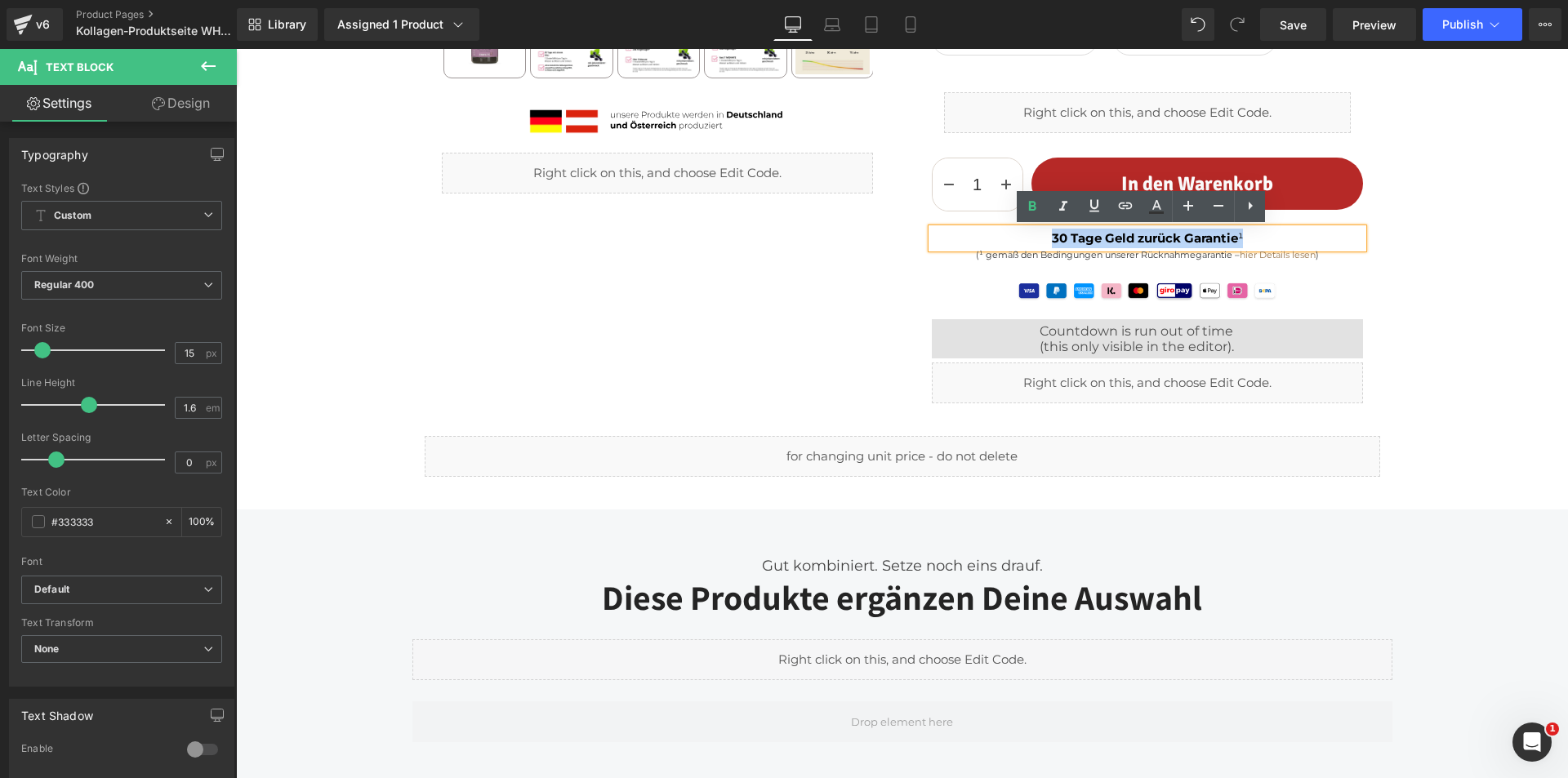
click at [1059, 234] on strong "30 Tage Geld zurück Garantie" at bounding box center [1145, 238] width 187 height 15
copy p "30 Tage Geld zurück Garantie ¹"
click at [236, 49] on div at bounding box center [236, 49] width 0 height 0
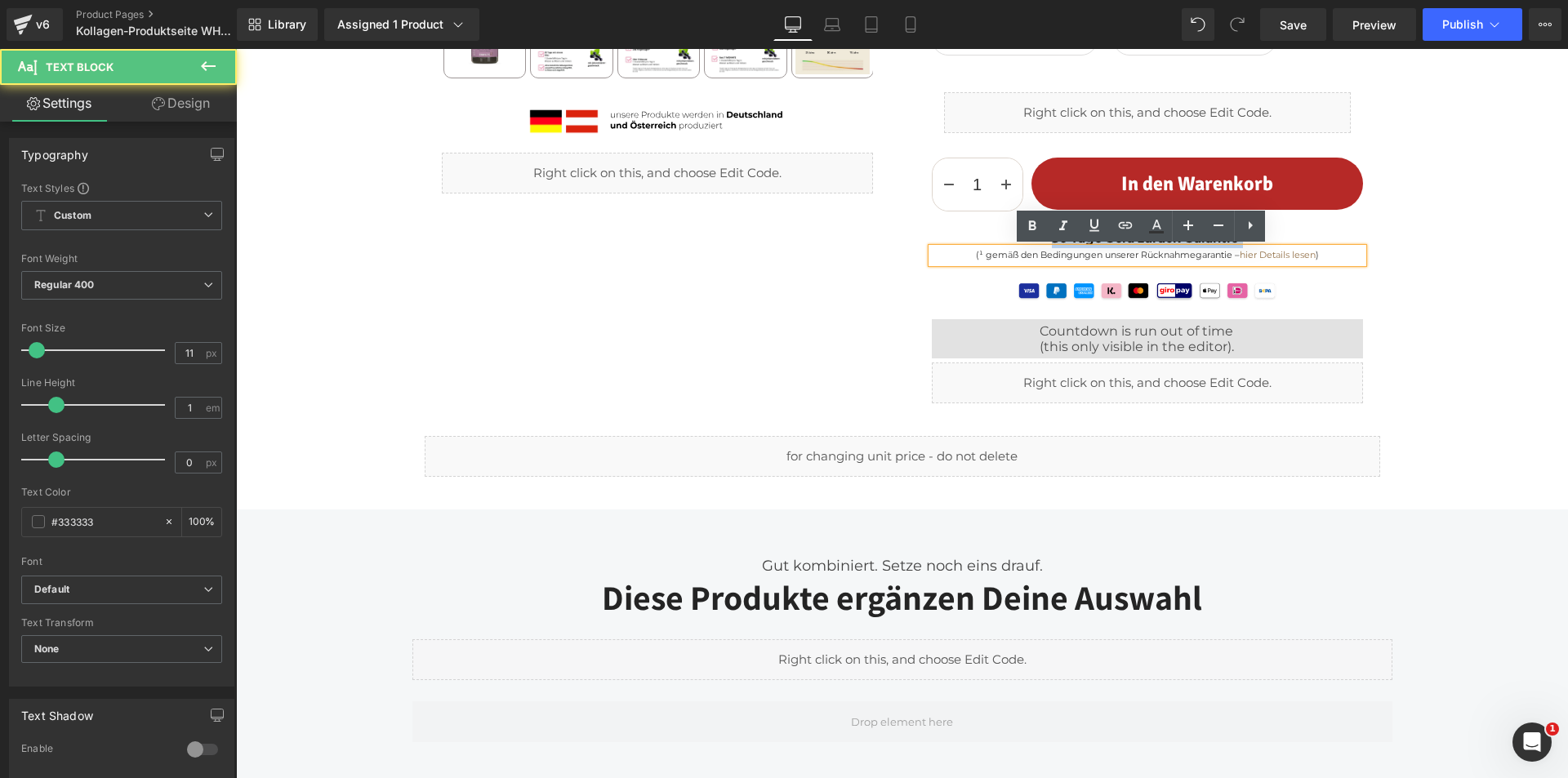
click at [1061, 260] on p "(¹ gemäß den Bedingungen unserer Rücknahmegarantie – hier Details lesen )" at bounding box center [1147, 255] width 431 height 14
copy p "(¹ gemäß den Bedingungen unserer Rücknahmegarantie – hier Details lesen )"
